Goal: Task Accomplishment & Management: Manage account settings

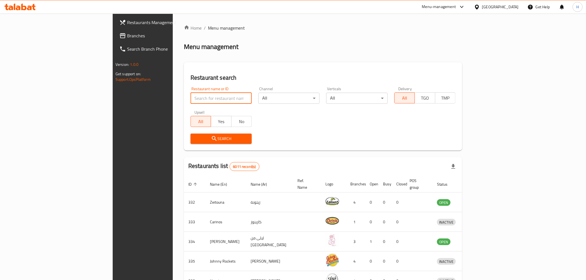
click at [191, 97] on input "search" at bounding box center [221, 98] width 61 height 11
type input "[PERSON_NAME]"
click button "Search" at bounding box center [221, 139] width 61 height 10
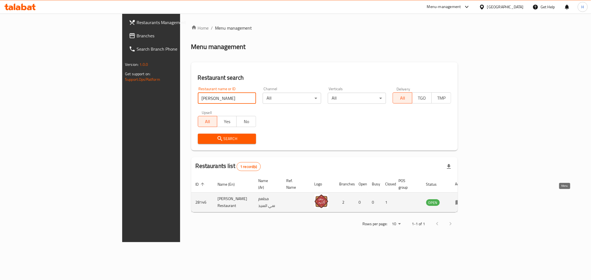
click at [461, 200] on icon "enhanced table" at bounding box center [458, 202] width 6 height 5
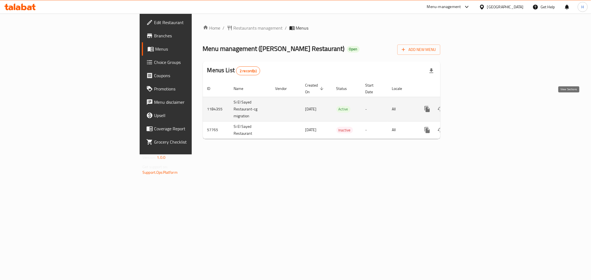
click at [470, 106] on icon "enhanced table" at bounding box center [467, 109] width 7 height 7
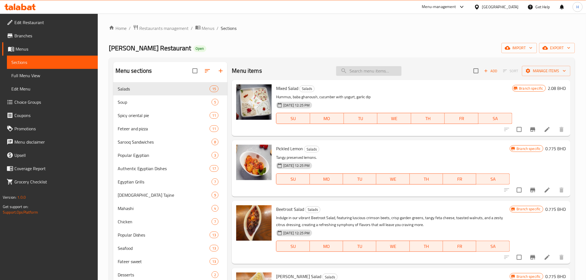
click at [368, 70] on input "search" at bounding box center [368, 71] width 65 height 10
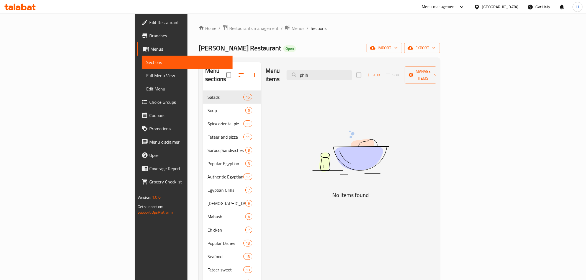
drag, startPoint x: 368, startPoint y: 70, endPoint x: 313, endPoint y: 62, distance: 55.1
click at [313, 62] on div "Menu items phlh Add Sort Manage items" at bounding box center [351, 75] width 170 height 26
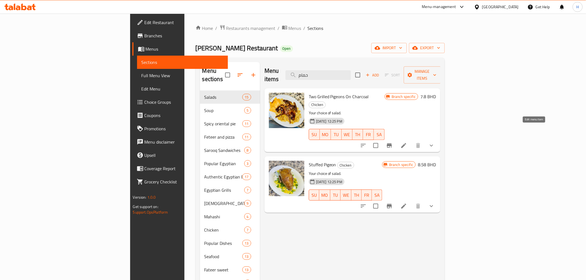
type input "حمام"
click at [406, 143] on icon at bounding box center [403, 145] width 5 height 5
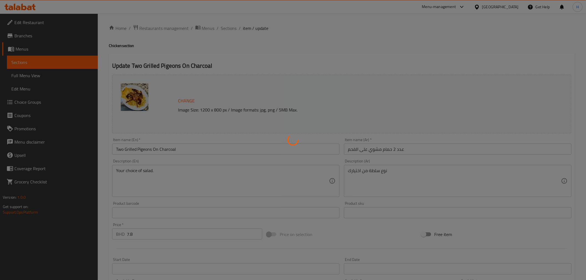
type input "إختيارك من السلطة:"
type input "1"
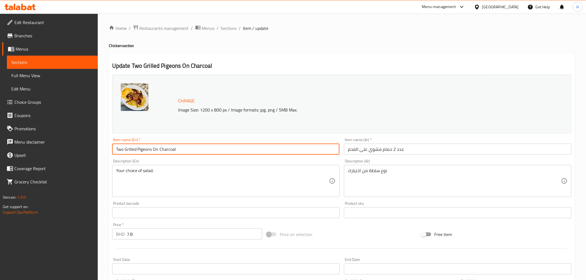
drag, startPoint x: 125, startPoint y: 147, endPoint x: 96, endPoint y: 150, distance: 28.9
click at [96, 150] on div "Edit Restaurant Branches Menus Sections Full Menu View Edit Menu Choice Groups …" at bounding box center [293, 211] width 586 height 395
type input "Grilled Pigeons On Charcoal"
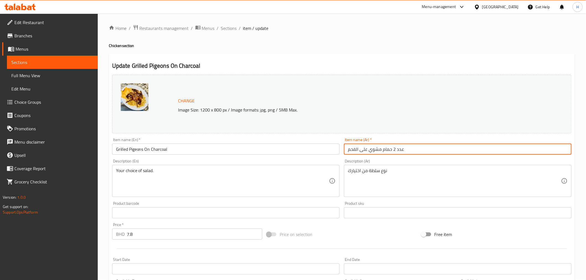
drag, startPoint x: 391, startPoint y: 150, endPoint x: 458, endPoint y: 143, distance: 67.4
click at [458, 143] on div "Item name (Ar)   * عدد 2 حمام مشوي على الفحم Item name (Ar) *" at bounding box center [458, 146] width 228 height 17
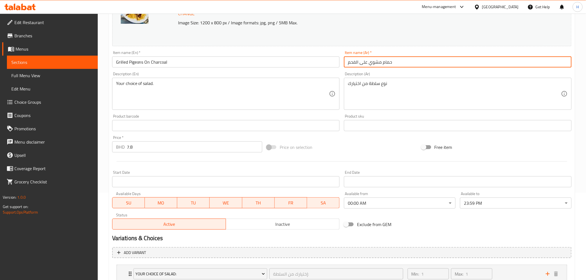
scroll to position [128, 0]
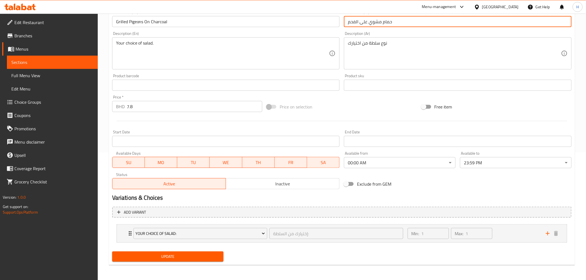
type input "حمام مشوي على الفحم"
click at [151, 259] on span "Update" at bounding box center [168, 256] width 103 height 7
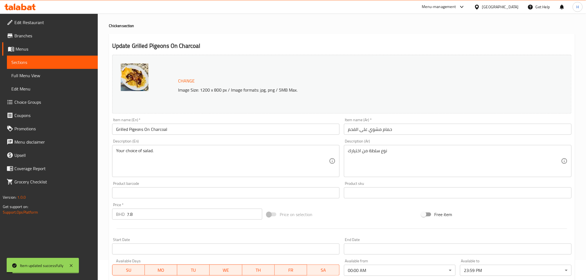
scroll to position [0, 0]
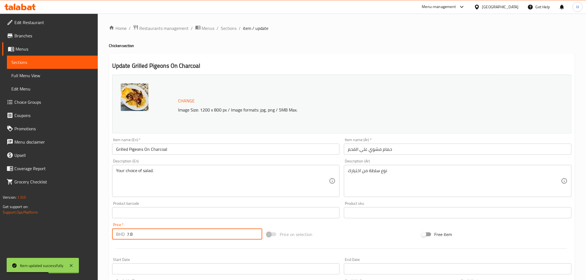
drag, startPoint x: 144, startPoint y: 232, endPoint x: 82, endPoint y: 236, distance: 62.2
click at [82, 236] on div "Edit Restaurant Branches Menus Sections Full Menu View Edit Menu Choice Groups …" at bounding box center [293, 211] width 586 height 395
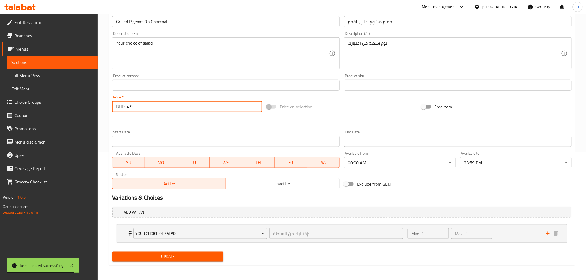
type input "4.9"
click at [139, 255] on span "Update" at bounding box center [168, 256] width 103 height 7
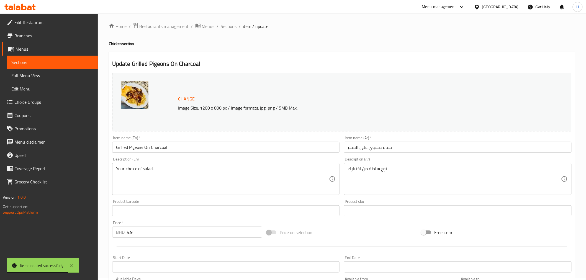
scroll to position [0, 0]
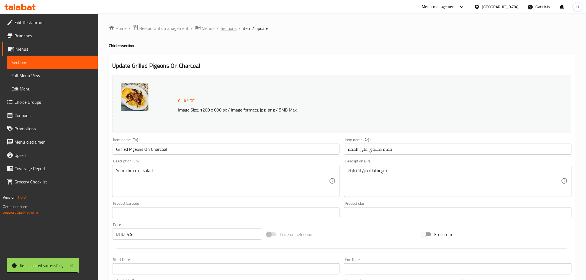
click at [229, 25] on span "Sections" at bounding box center [229, 28] width 16 height 7
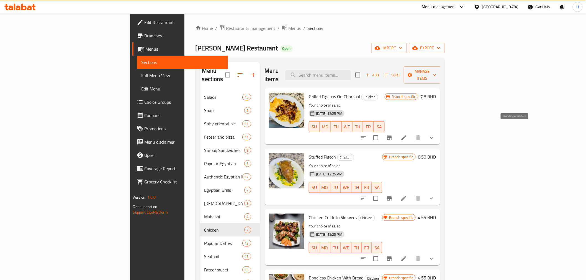
click at [392, 136] on icon "Branch-specific-item" at bounding box center [389, 138] width 5 height 4
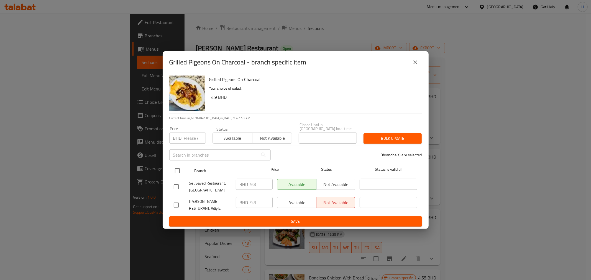
click at [176, 166] on input "checkbox" at bounding box center [177, 171] width 12 height 12
checkbox input "true"
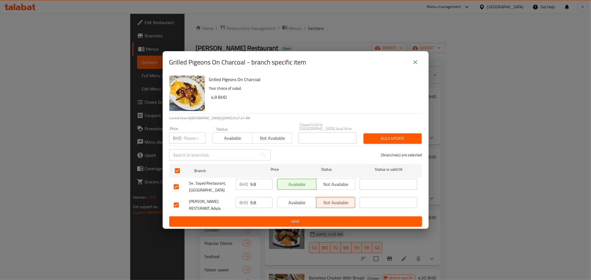
drag, startPoint x: 256, startPoint y: 183, endPoint x: 232, endPoint y: 184, distance: 23.6
click at [233, 184] on div "BHD 9.8 ​" at bounding box center [253, 187] width 41 height 20
type input "4.9"
drag, startPoint x: 245, startPoint y: 200, endPoint x: 223, endPoint y: 197, distance: 21.7
click at [223, 197] on div "[PERSON_NAME] RESTURANT, Adiyla BHD 9.8 ​ Available Not available ​" at bounding box center [295, 205] width 248 height 20
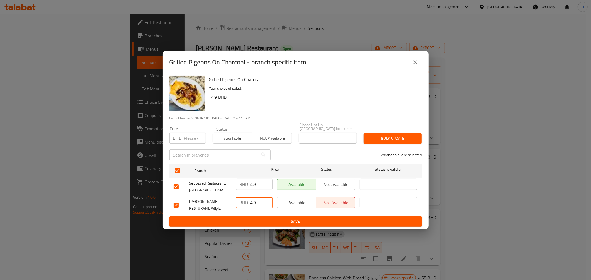
type input "4.9"
click at [228, 219] on span "Save" at bounding box center [296, 221] width 244 height 7
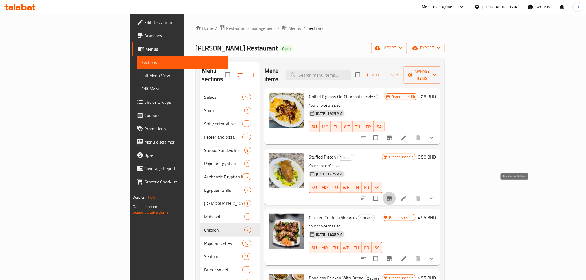
click at [392, 196] on icon "Branch-specific-item" at bounding box center [389, 198] width 5 height 4
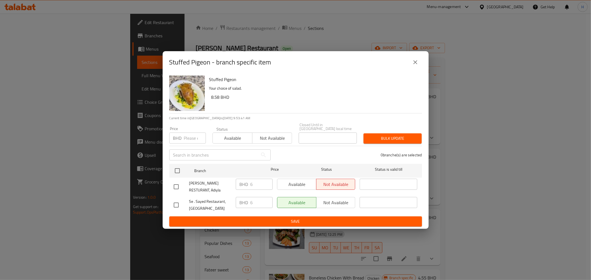
click at [418, 64] on icon "close" at bounding box center [415, 62] width 7 height 7
